Goal: Check status: Check status

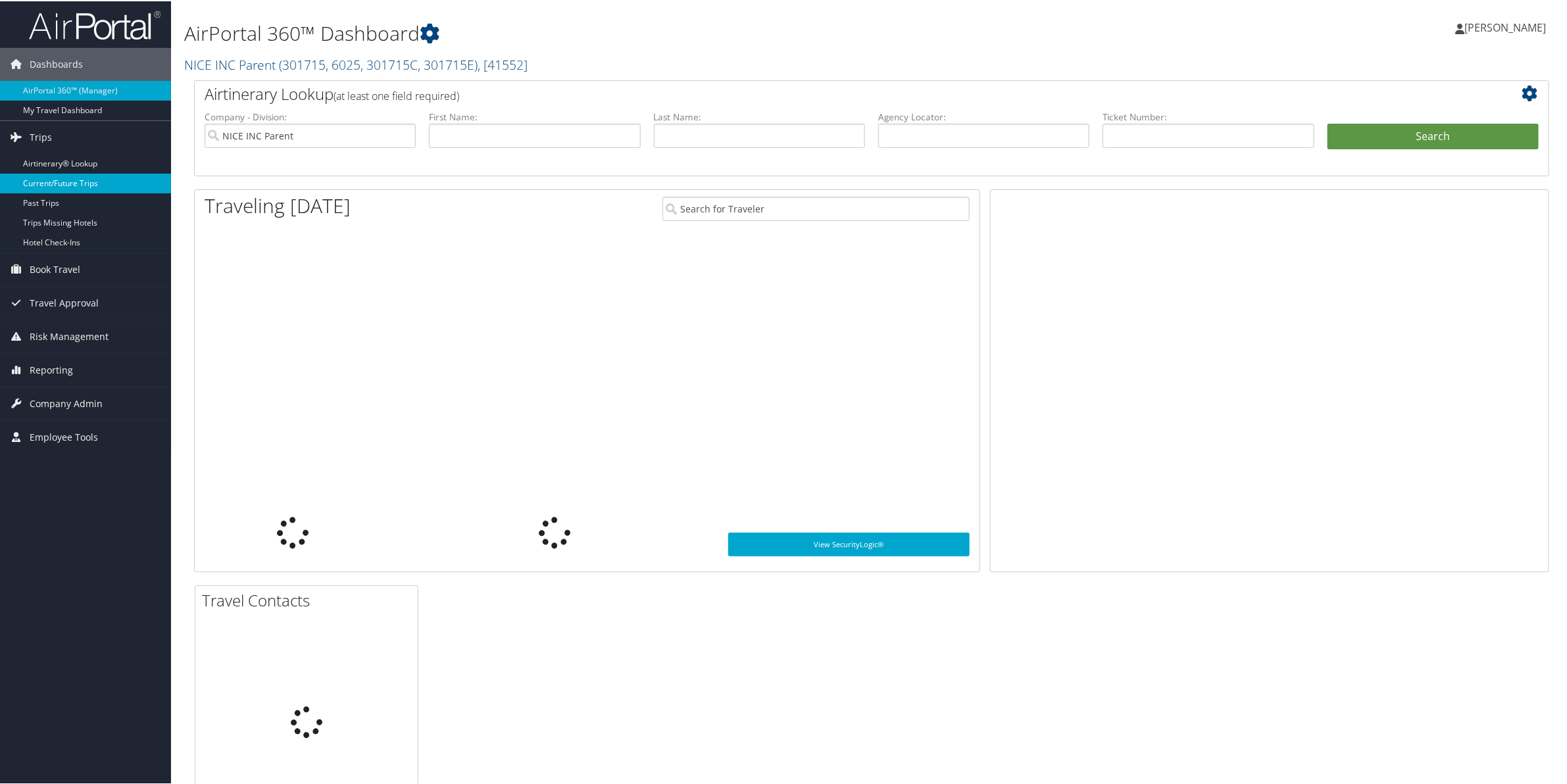
click at [39, 178] on link "Current/Future Trips" at bounding box center [85, 182] width 171 height 19
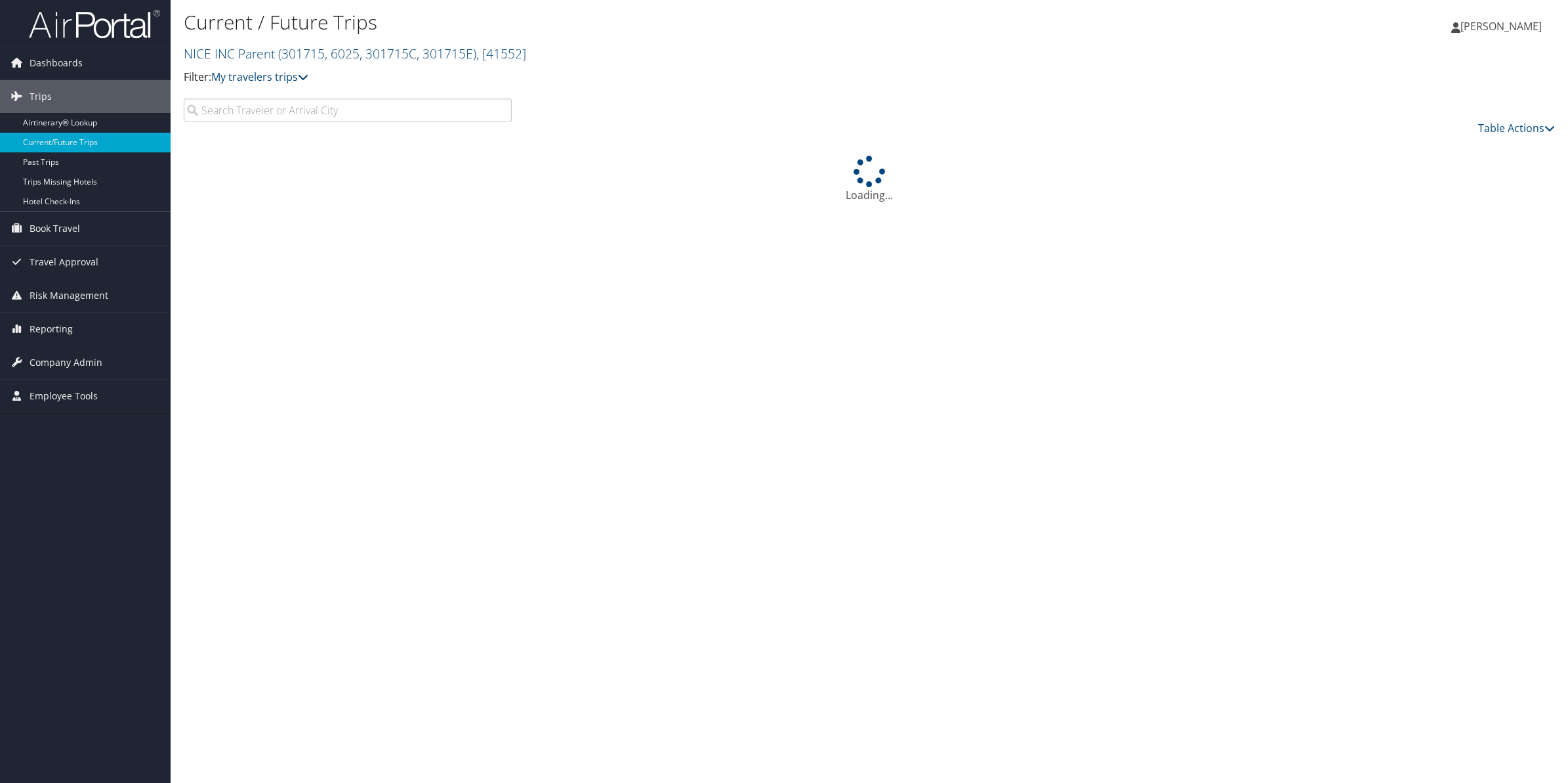
click at [362, 107] on input "search" at bounding box center [347, 110] width 328 height 24
type input "ALLEN"
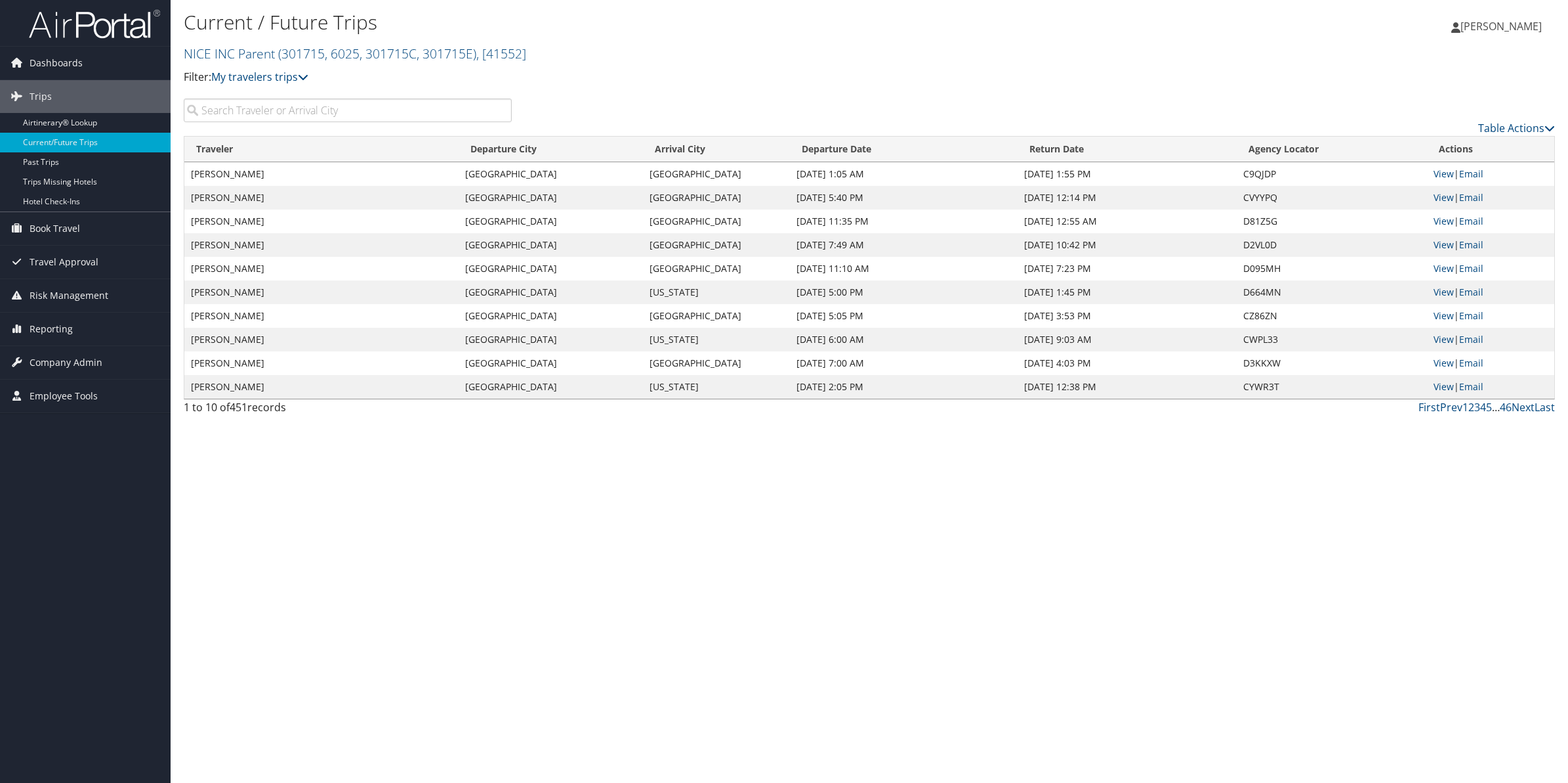
click at [244, 115] on input "search" at bounding box center [347, 110] width 328 height 24
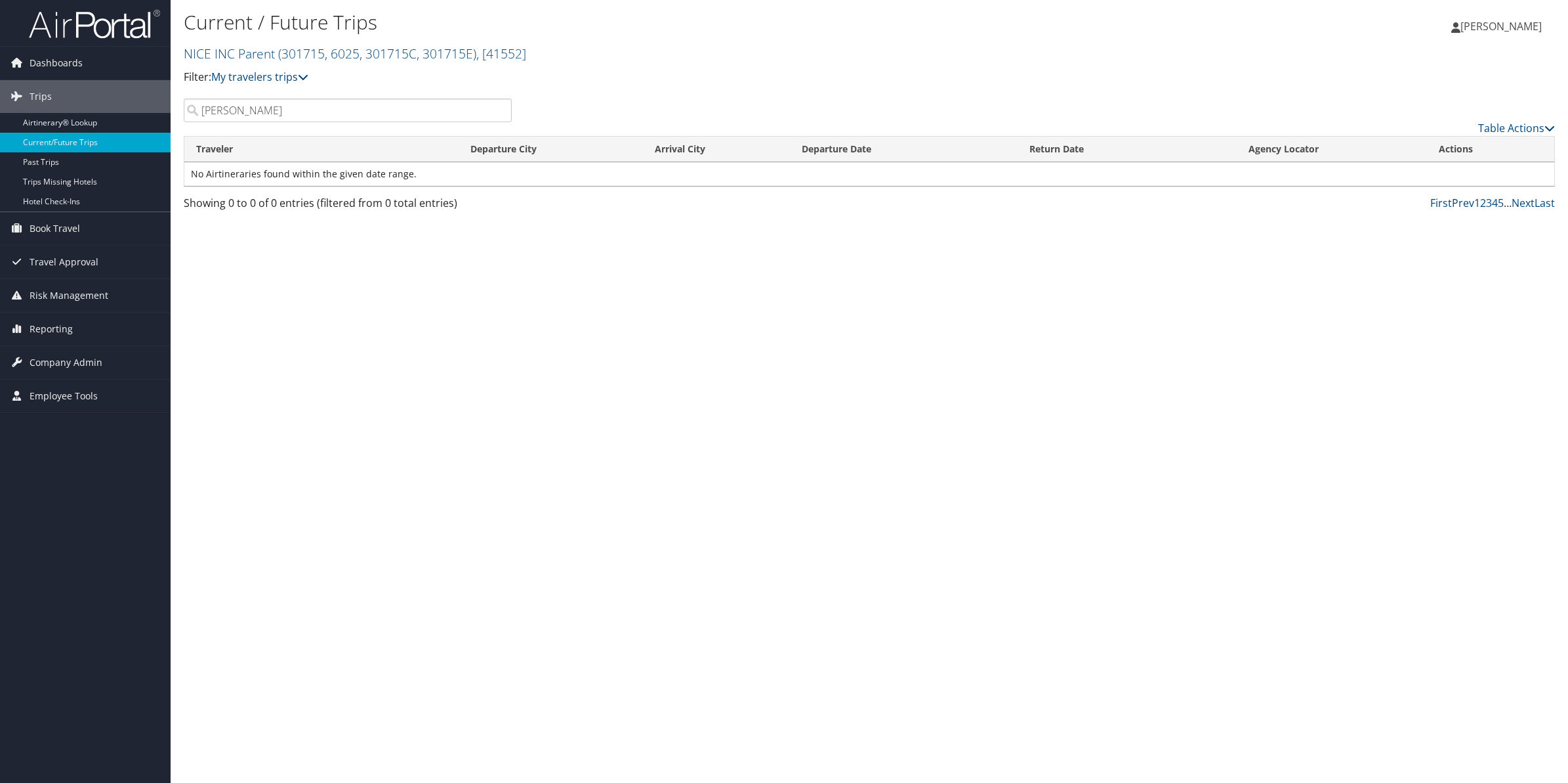
click at [214, 113] on input "FISHER" at bounding box center [347, 110] width 328 height 24
type input "FISCHER"
click at [1444, 172] on link "View" at bounding box center [1444, 173] width 20 height 13
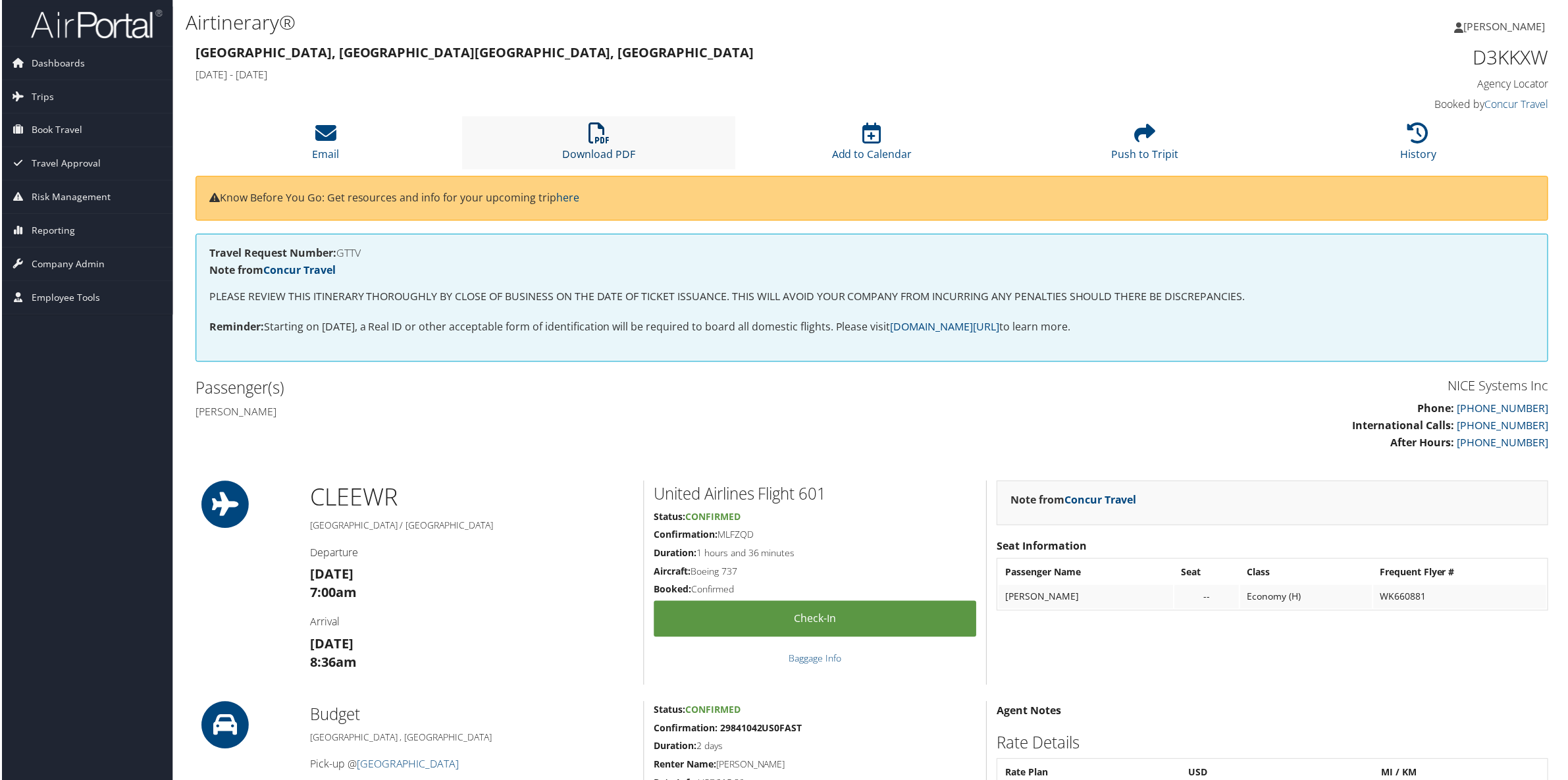
click at [591, 140] on icon at bounding box center [599, 133] width 21 height 21
